Goal: Transaction & Acquisition: Register for event/course

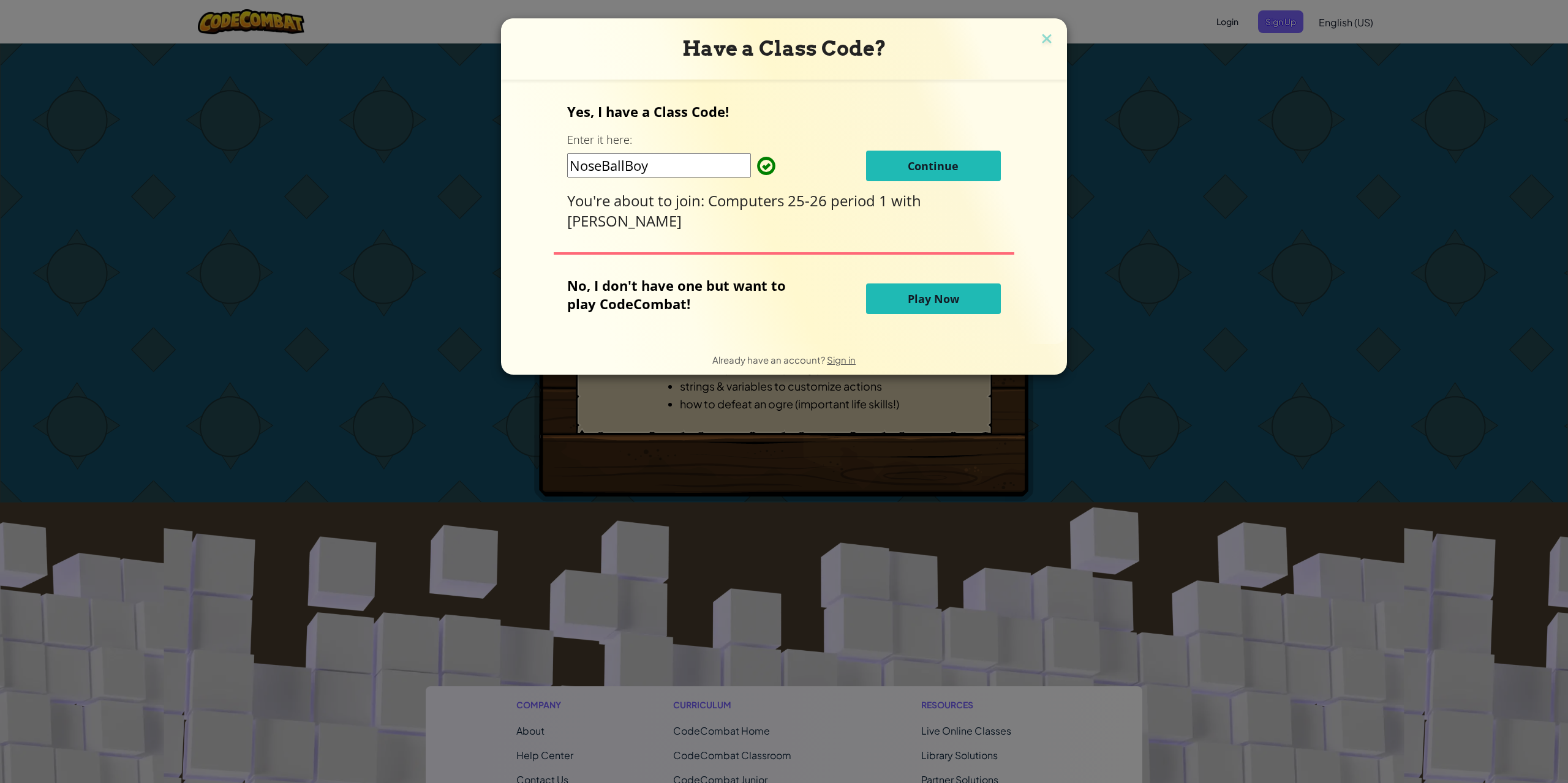
click at [988, 175] on button "Continue" at bounding box center [933, 165] width 135 height 30
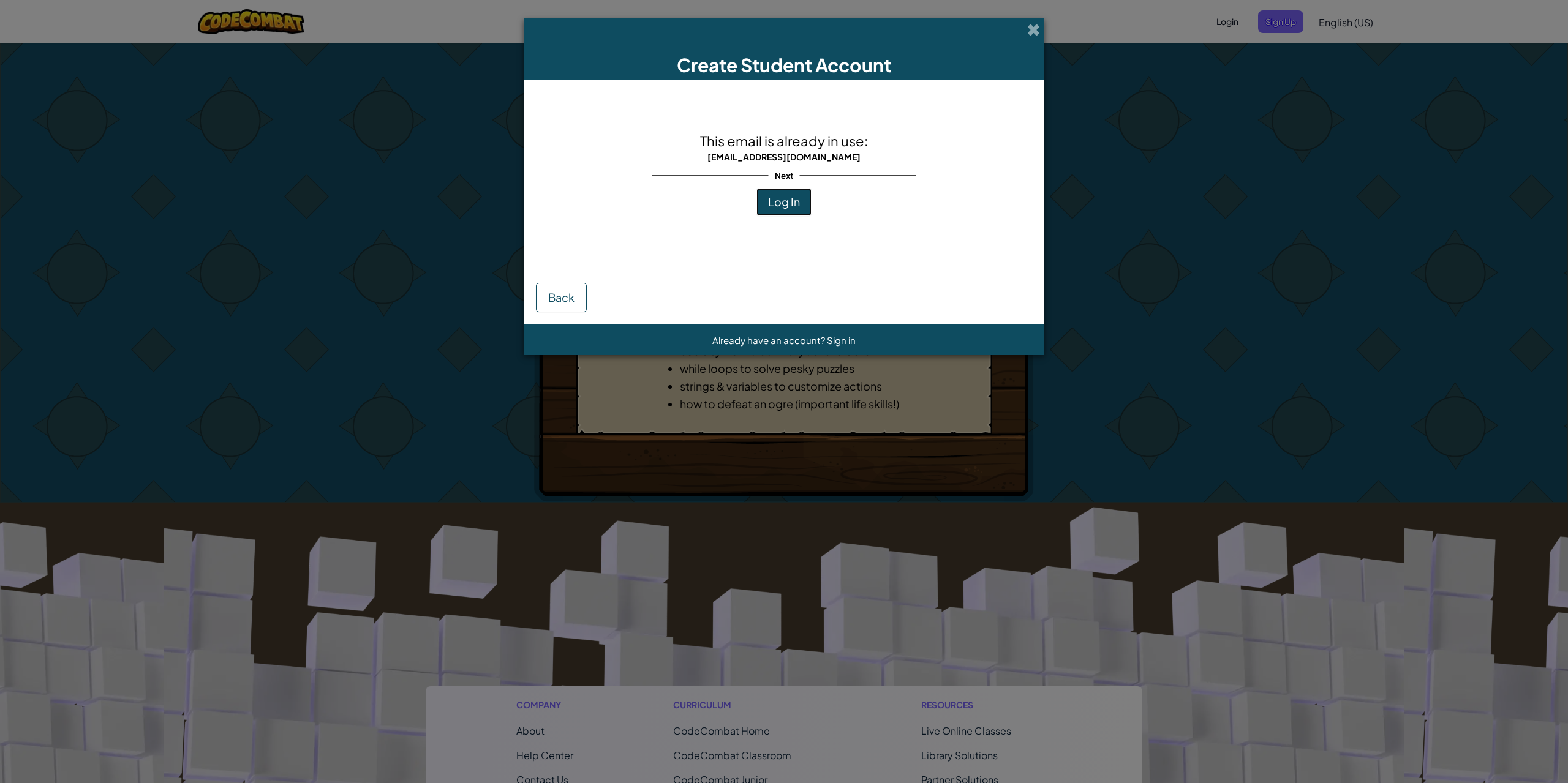
click at [799, 206] on span "Log In" at bounding box center [784, 201] width 32 height 14
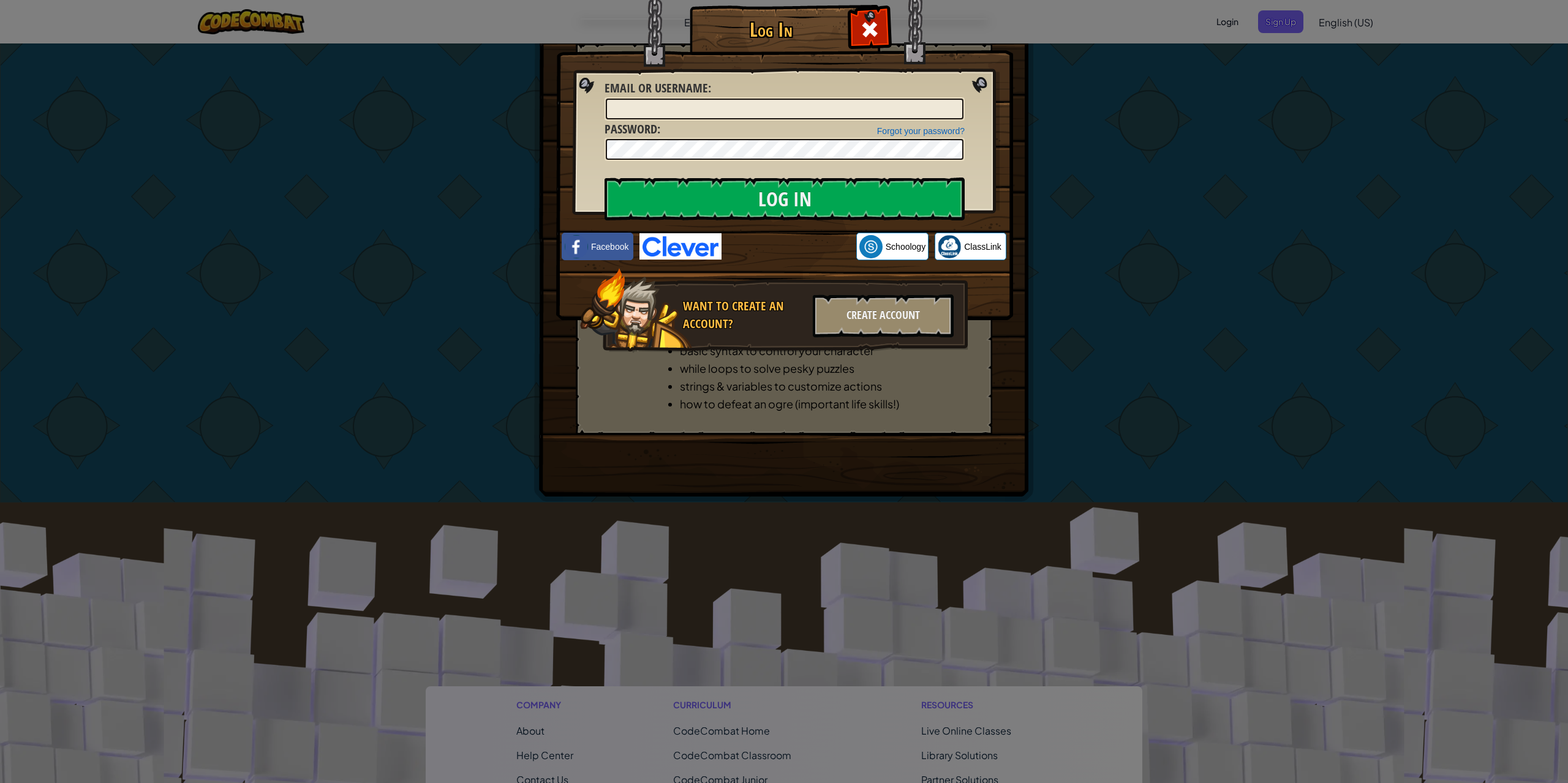
drag, startPoint x: 763, startPoint y: 258, endPoint x: 1027, endPoint y: 771, distance: 576.9
click at [1027, 771] on div "Log In Unknown Error Email or Username : Forgot your password? Password : Log I…" at bounding box center [784, 392] width 1568 height 783
